Goal: Navigation & Orientation: Understand site structure

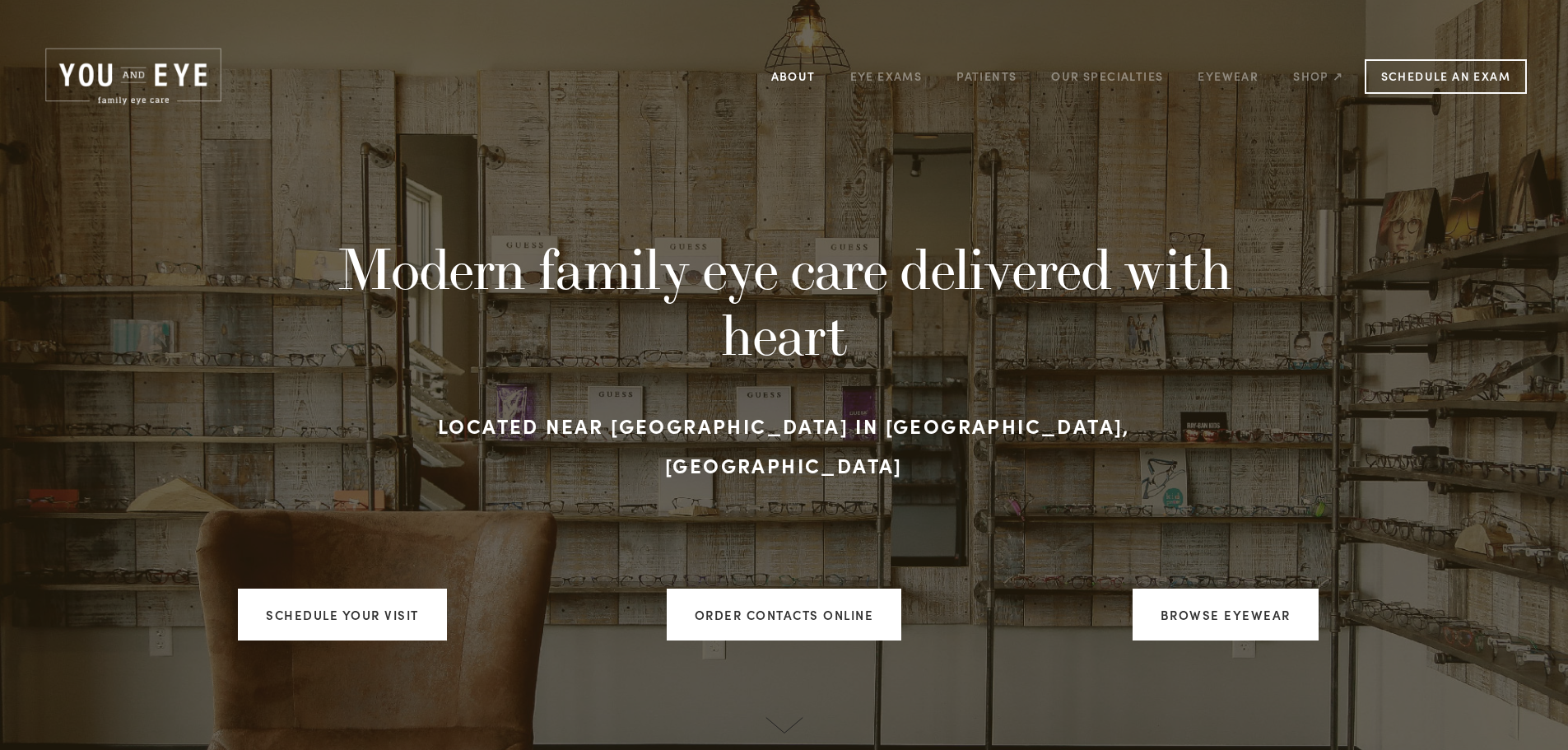
click at [800, 77] on link "About" at bounding box center [793, 76] width 44 height 25
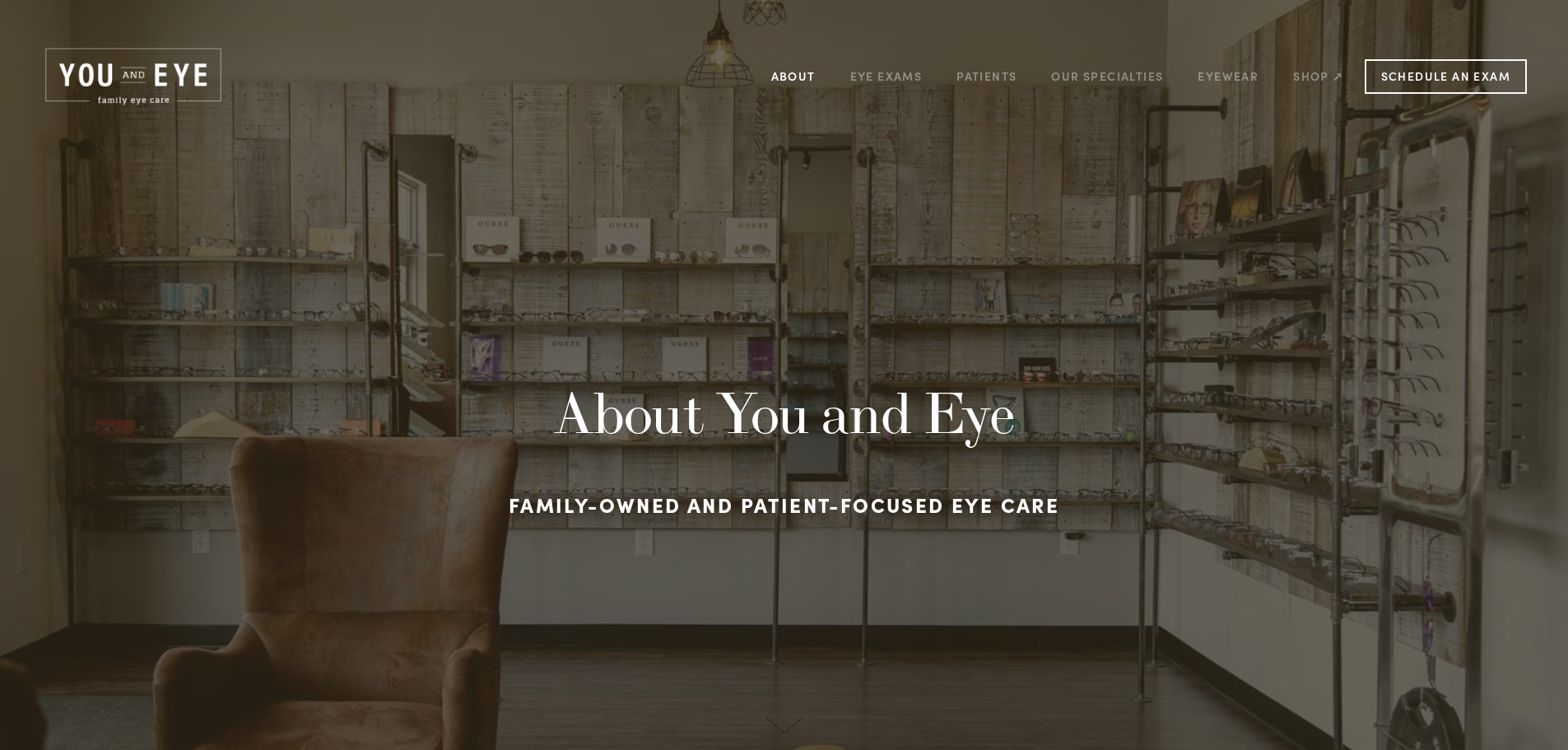
click at [781, 82] on link "About" at bounding box center [793, 76] width 44 height 25
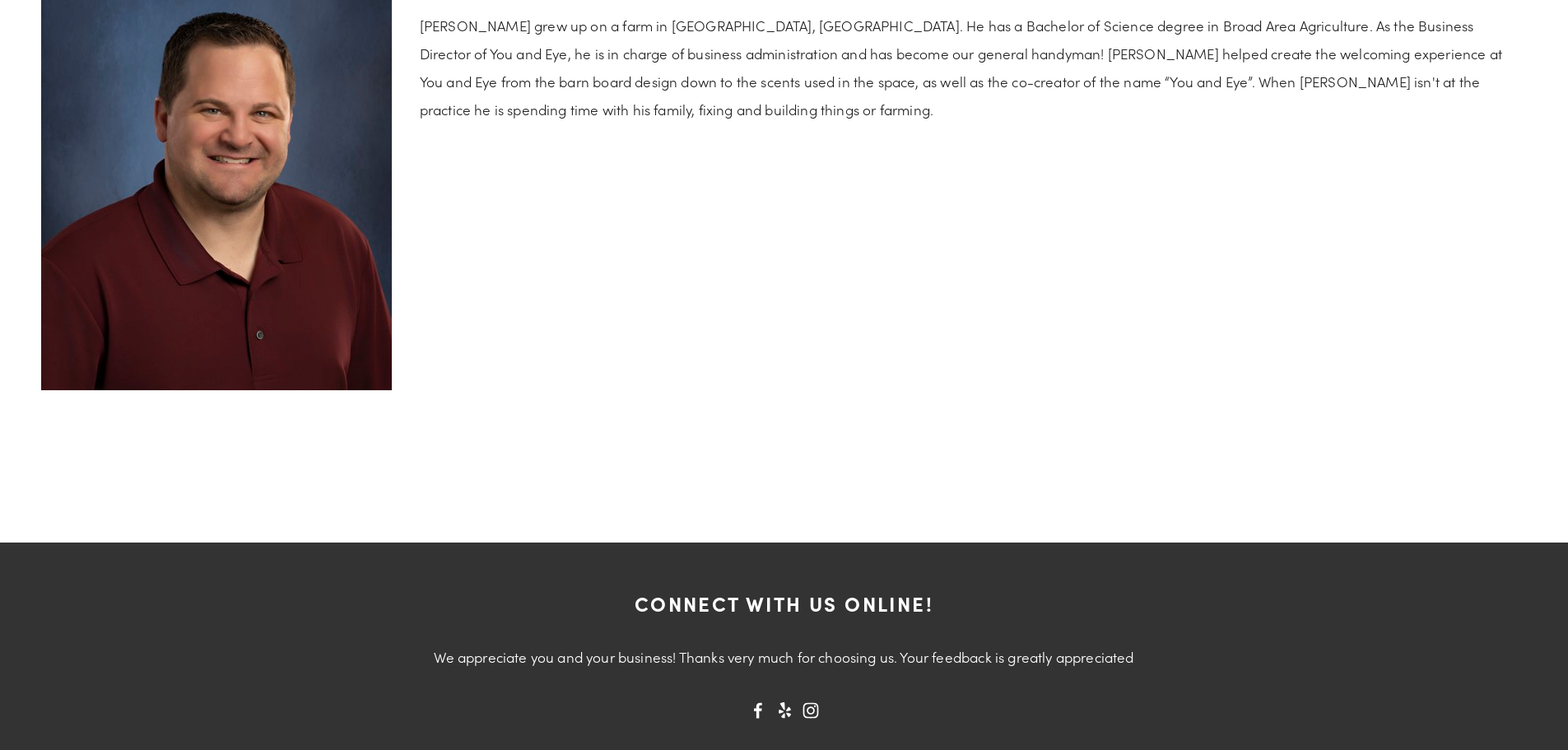
scroll to position [3674, 0]
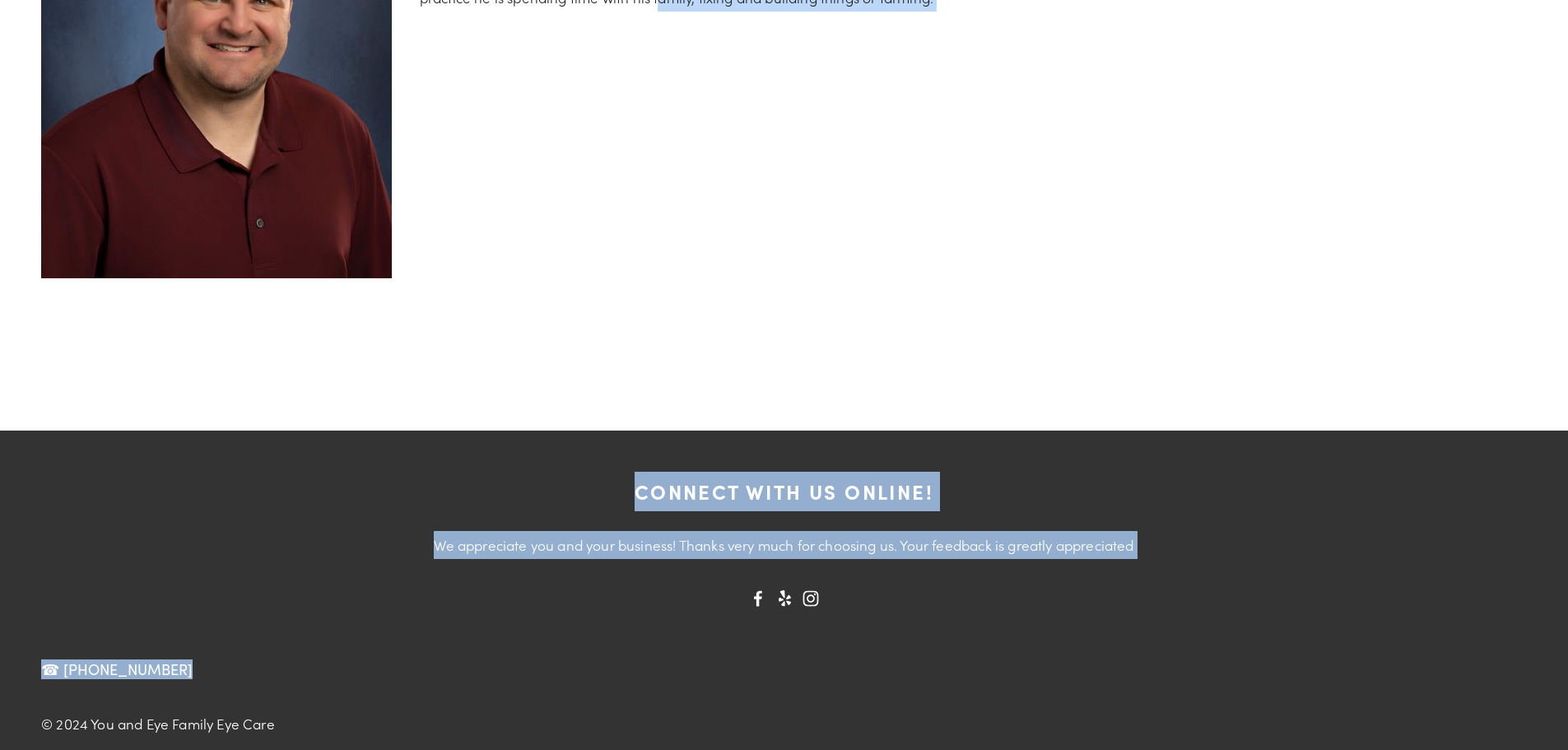
drag, startPoint x: 1567, startPoint y: 636, endPoint x: 1579, endPoint y: 146, distance: 490.1
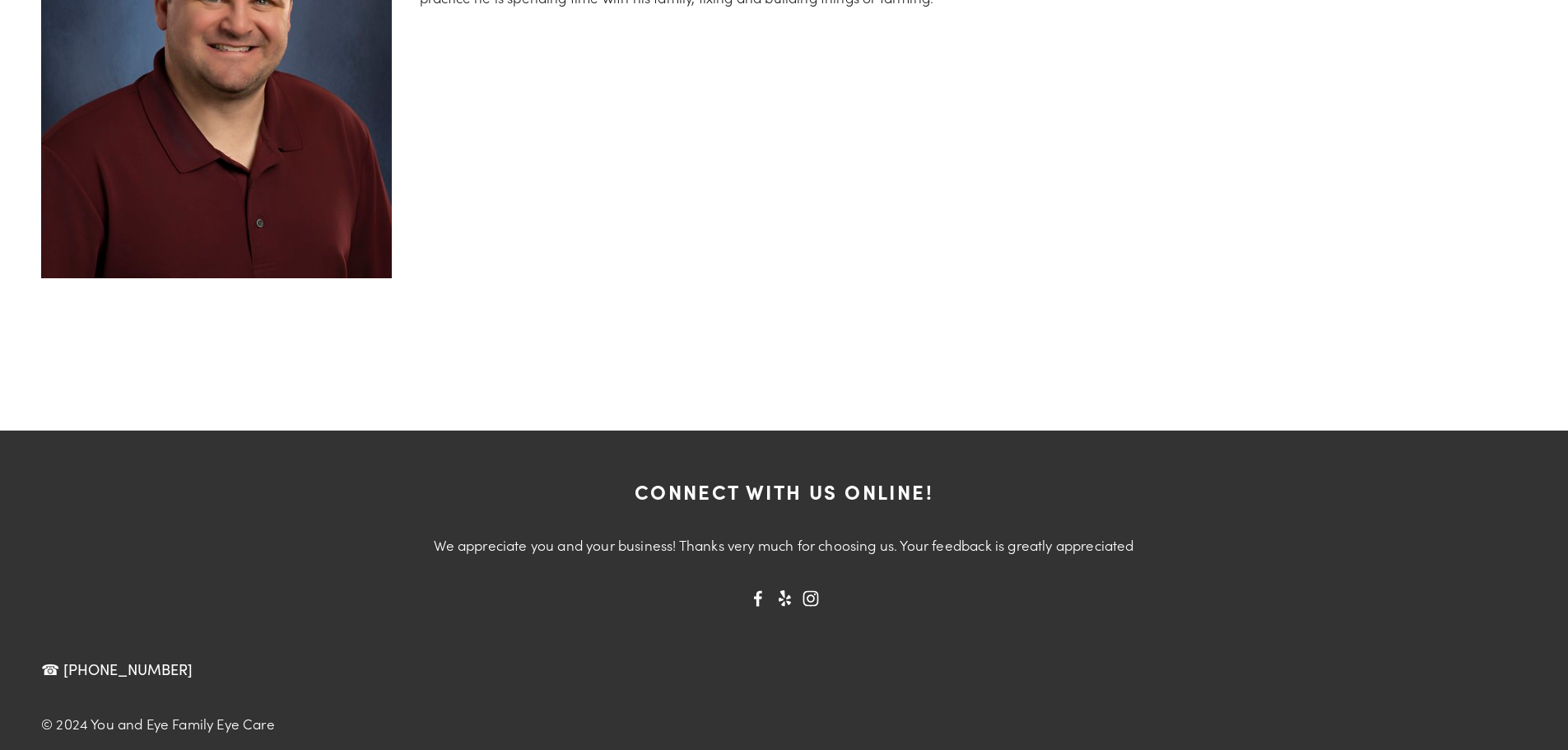
click at [1546, 632] on div "Connect with us online! We appreciate you and your business! Thanks very much f…" at bounding box center [784, 604] width 1568 height 349
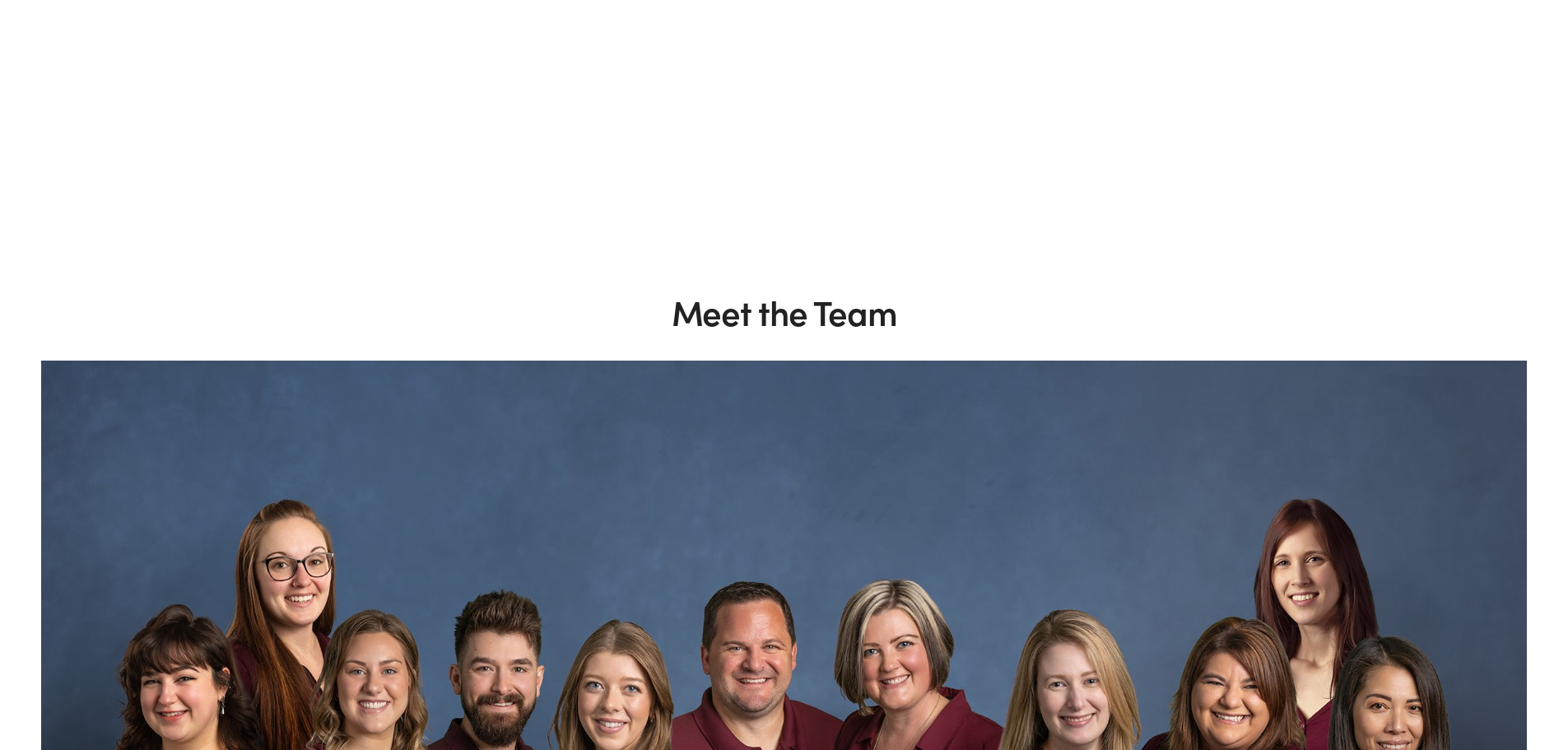
scroll to position [0, 0]
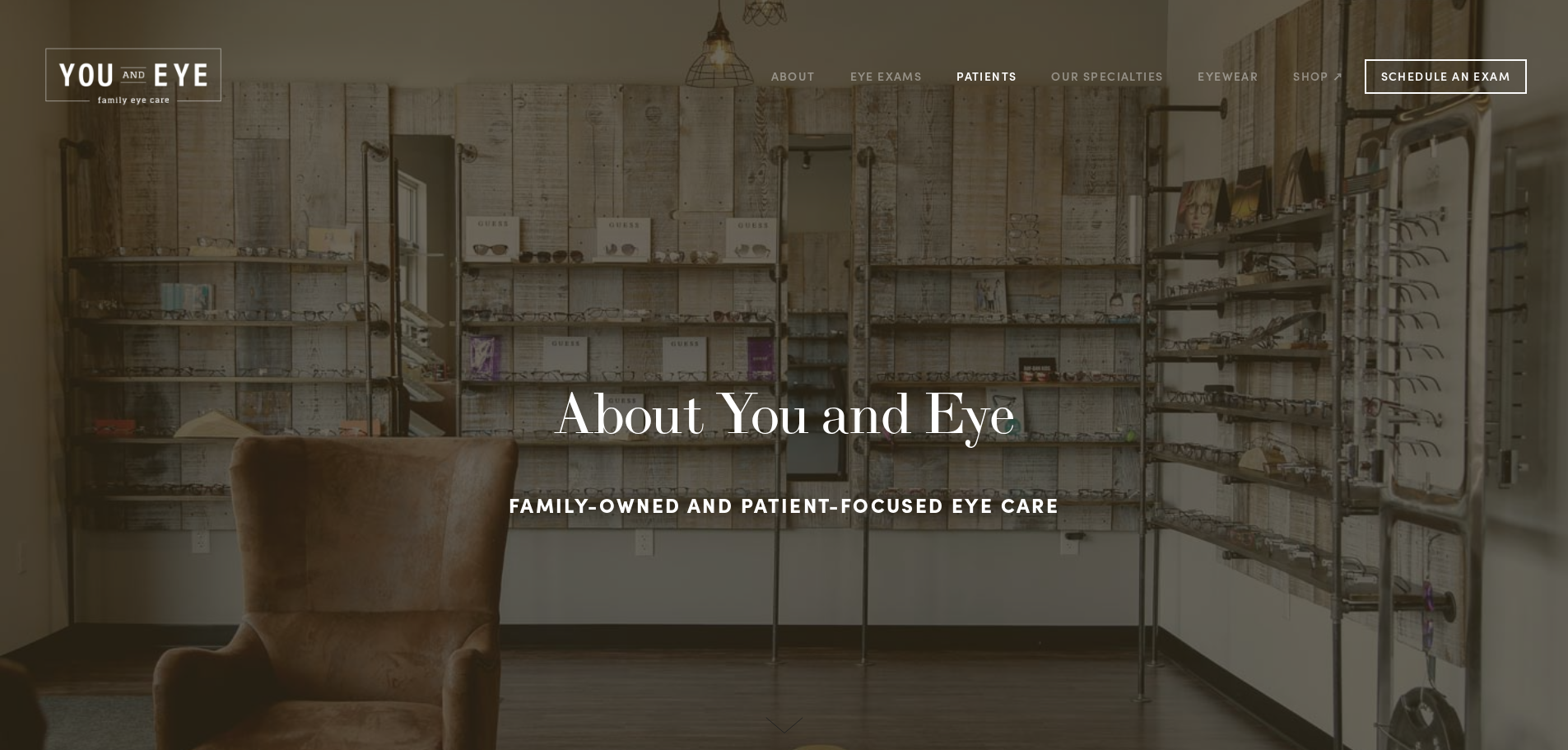
click at [981, 72] on link "Patients" at bounding box center [987, 76] width 60 height 25
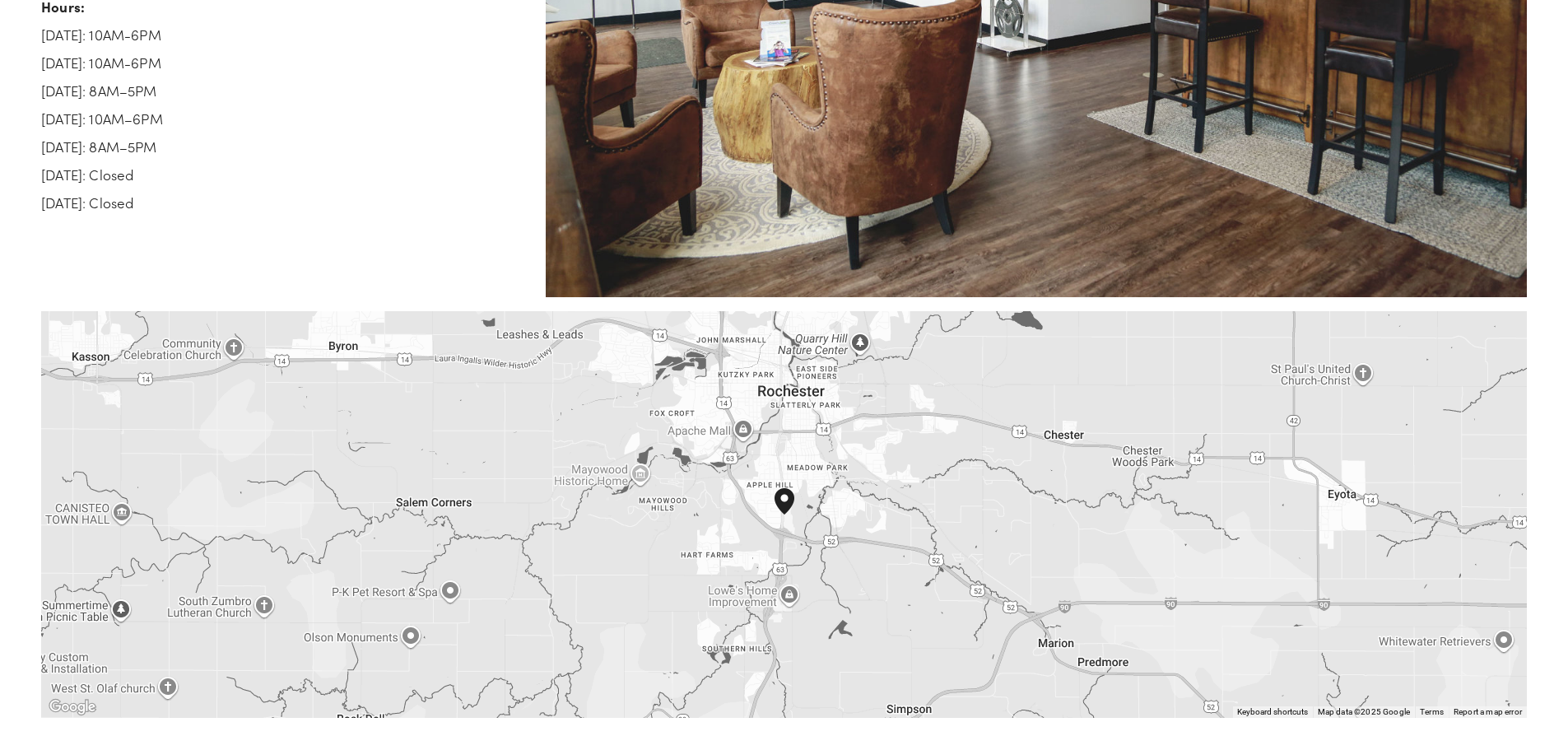
scroll to position [3868, 0]
